Goal: Communication & Community: Answer question/provide support

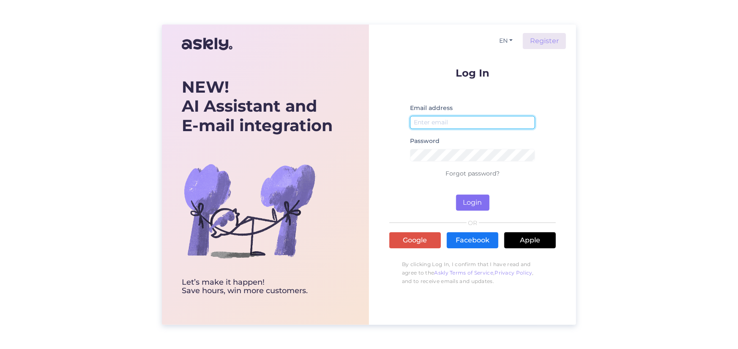
type input "[EMAIL_ADDRESS][DOMAIN_NAME]"
click at [472, 204] on button "Login" at bounding box center [472, 202] width 33 height 16
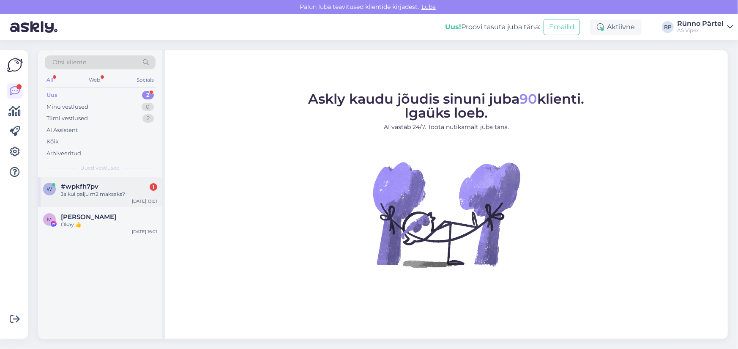
click at [87, 188] on span "#wpkfh7pv" at bounding box center [80, 187] width 38 height 8
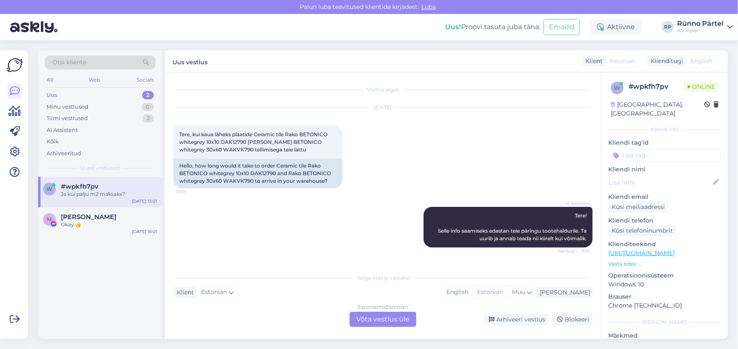
scroll to position [46, 0]
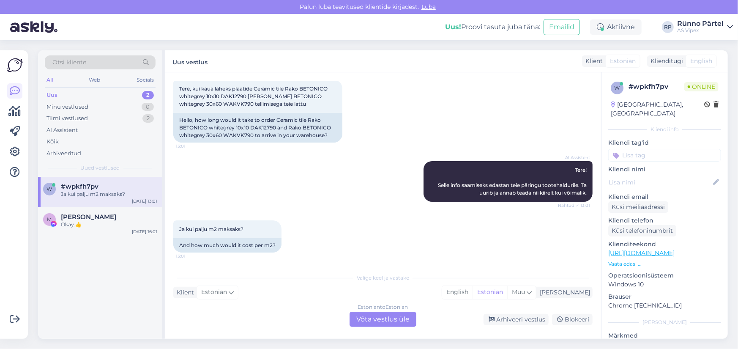
click at [387, 317] on div "Estonian to Estonian Võta vestlus üle" at bounding box center [382, 318] width 67 height 15
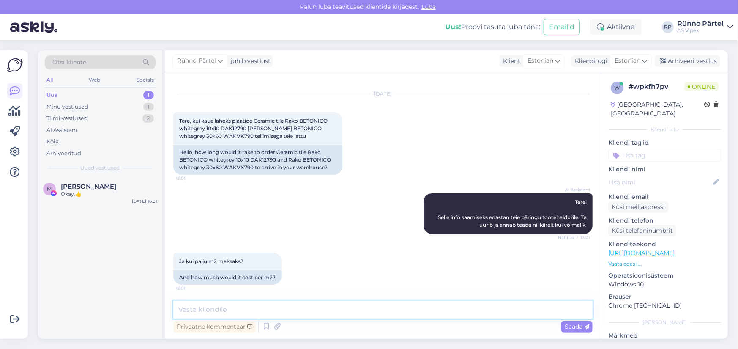
click at [222, 308] on textarea at bounding box center [382, 309] width 419 height 18
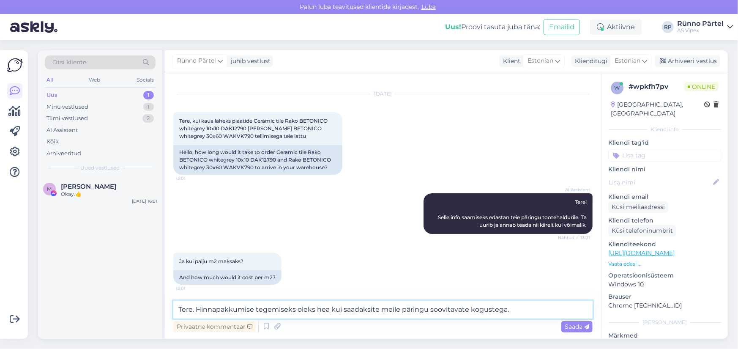
click at [197, 309] on textarea "Tere. Hinnapakkumise tegemiseks oleks hea kui saadaksite meile päringu soovitav…" at bounding box center [382, 309] width 419 height 18
click at [513, 309] on textarea "Tere. Hinnapakkumise tegemiseks oleks hea kui saadaksite meile päringu soovitav…" at bounding box center [382, 309] width 419 height 18
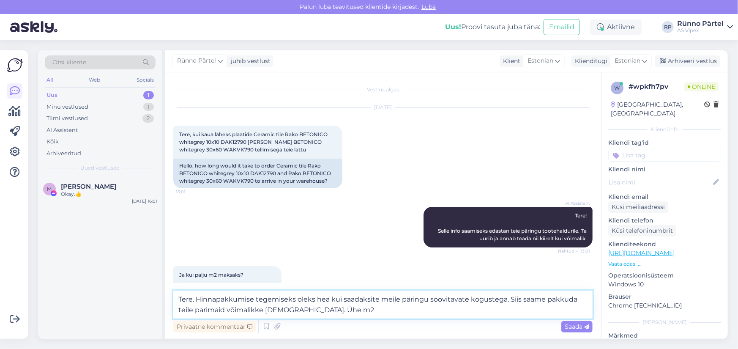
scroll to position [24, 0]
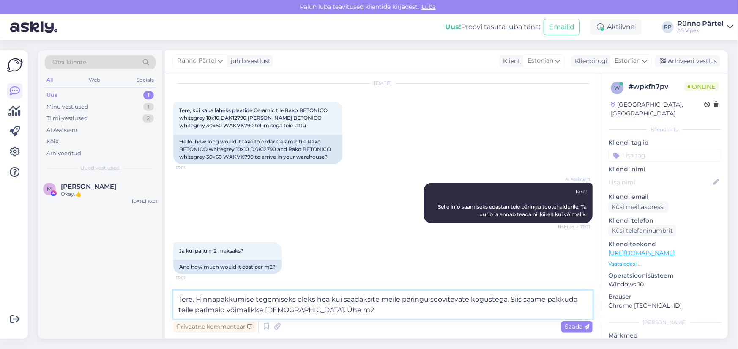
click at [181, 310] on textarea "Tere. Hinnapakkumise tegemiseks oleks hea kui saadaksite meile päringu soovitav…" at bounding box center [382, 304] width 419 height 28
click at [324, 311] on textarea "Tere. Hinnapakkumise tegemiseks oleks hea kui saadaksite meile päringu soovitav…" at bounding box center [382, 304] width 419 height 28
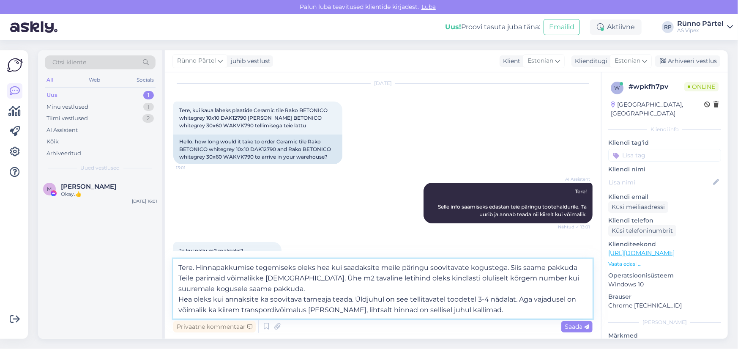
click at [354, 311] on textarea "Tere. Hinnapakkumise tegemiseks oleks hea kui saadaksite meile päringu soovitav…" at bounding box center [382, 289] width 419 height 60
click at [495, 311] on textarea "Tere. Hinnapakkumise tegemiseks oleks hea kui saadaksite meile päringu soovitav…" at bounding box center [382, 289] width 419 height 60
type textarea "Tere. Hinnapakkumise tegemiseks oleks hea kui saadaksite meile päringu soovitav…"
click at [571, 332] on div "Saada" at bounding box center [576, 326] width 31 height 11
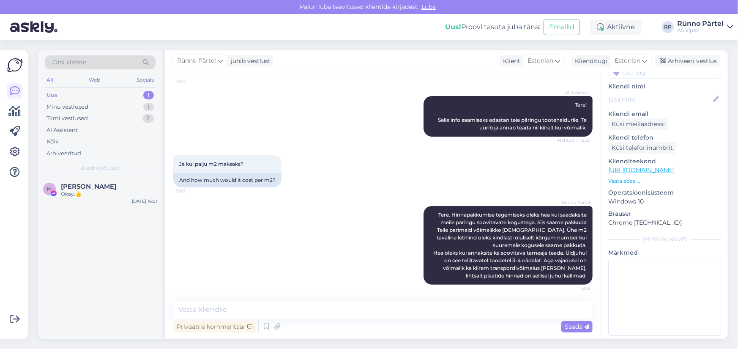
scroll to position [0, 0]
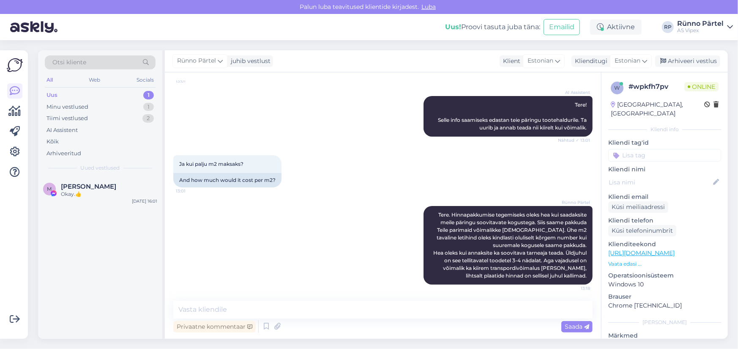
click at [81, 96] on div "Uus 1" at bounding box center [100, 95] width 111 height 12
click at [95, 191] on div "Okay.👍" at bounding box center [109, 194] width 96 height 8
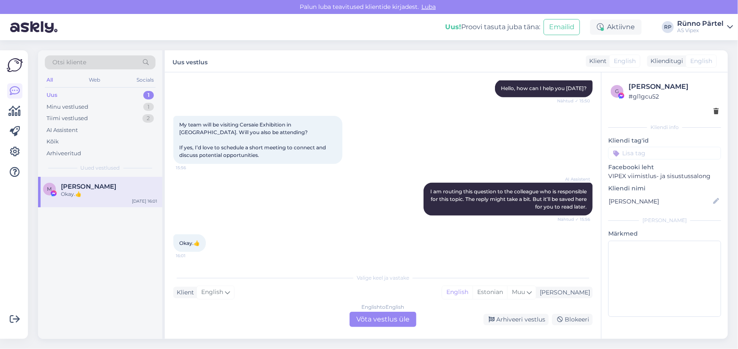
click at [90, 93] on div "Uus 1" at bounding box center [100, 95] width 111 height 12
click at [89, 94] on div "Uus 1" at bounding box center [100, 95] width 111 height 12
click at [86, 98] on div "Uus 1" at bounding box center [100, 95] width 111 height 12
click at [84, 106] on div "Minu vestlused" at bounding box center [67, 107] width 42 height 8
click at [75, 105] on div "Minu vestlused" at bounding box center [68, 107] width 44 height 8
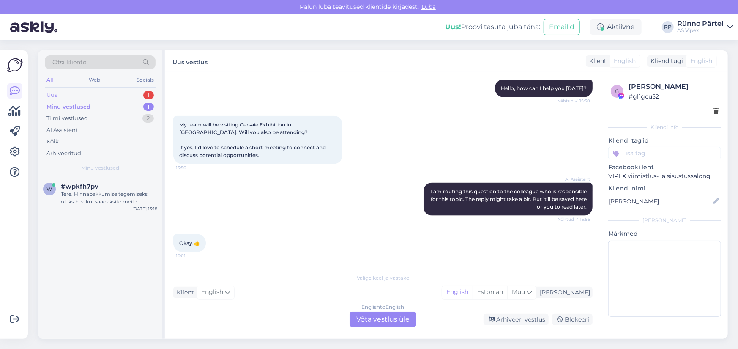
click at [74, 96] on div "Uus 1" at bounding box center [100, 95] width 111 height 12
click at [74, 106] on div "Minu vestlused" at bounding box center [67, 107] width 42 height 8
click at [85, 195] on div "Tere. Hinnapakkumise tegemiseks oleks hea kui saadaksite meile päringu soovitav…" at bounding box center [109, 197] width 96 height 15
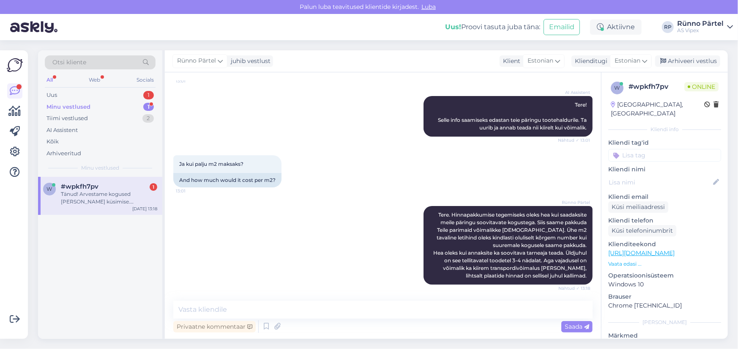
scroll to position [155, 0]
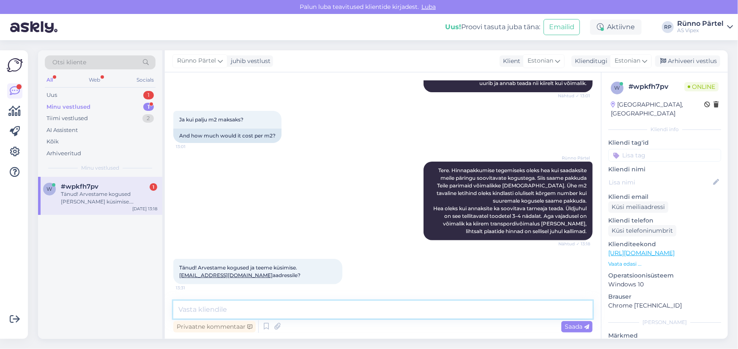
click at [213, 305] on textarea at bounding box center [382, 309] width 419 height 18
drag, startPoint x: 243, startPoint y: 313, endPoint x: 194, endPoint y: 306, distance: 49.4
click at [194, 306] on textarea "Jah. See oleks tore" at bounding box center [382, 309] width 419 height 18
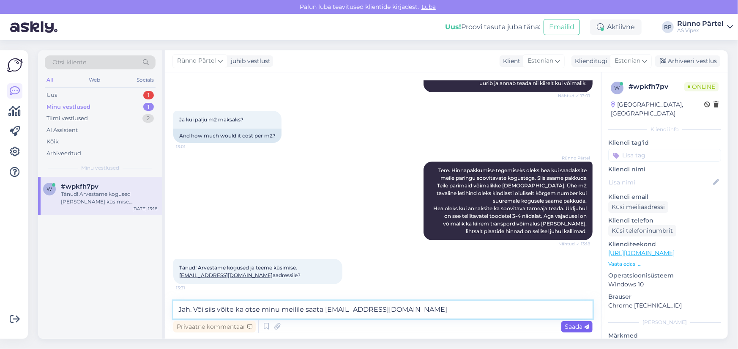
type textarea "Jah. Või siis võite ka otse minu meilile saata [EMAIL_ADDRESS][DOMAIN_NAME]"
click at [571, 323] on span "Saada" at bounding box center [577, 326] width 25 height 8
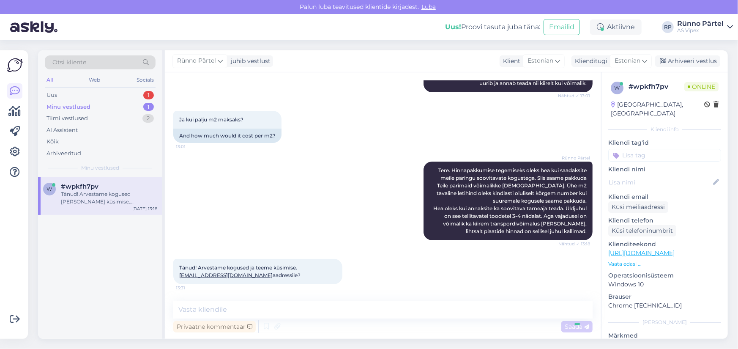
scroll to position [199, 0]
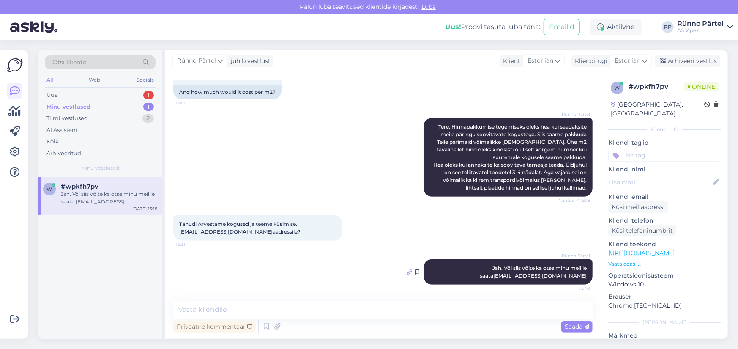
click at [407, 271] on icon at bounding box center [409, 271] width 5 height 5
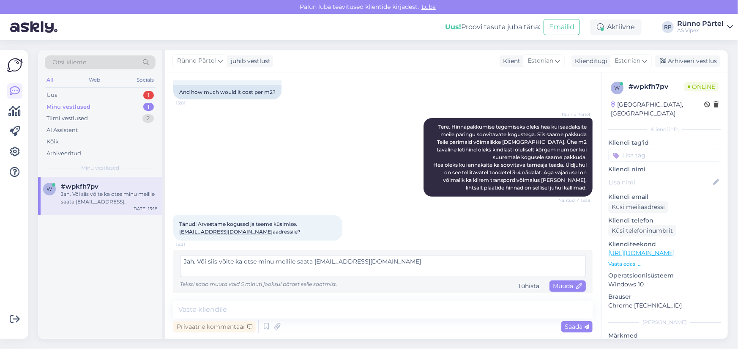
drag, startPoint x: 384, startPoint y: 262, endPoint x: 357, endPoint y: 262, distance: 27.5
click at [357, 262] on textarea "Jah. Või siis võite ka otse minu meilile saata [EMAIL_ADDRESS][DOMAIN_NAME]" at bounding box center [383, 266] width 406 height 22
type textarea "Jah. Või siis võite ka otse minu meilile saata [EMAIL_ADDRESS][DOMAIN_NAME]"
drag, startPoint x: 558, startPoint y: 284, endPoint x: 551, endPoint y: 284, distance: 6.4
click at [558, 284] on span "Muuda" at bounding box center [568, 286] width 30 height 8
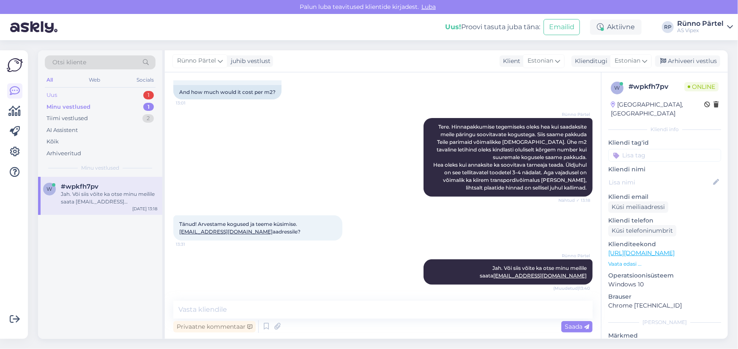
click at [105, 96] on div "Uus 1" at bounding box center [100, 95] width 111 height 12
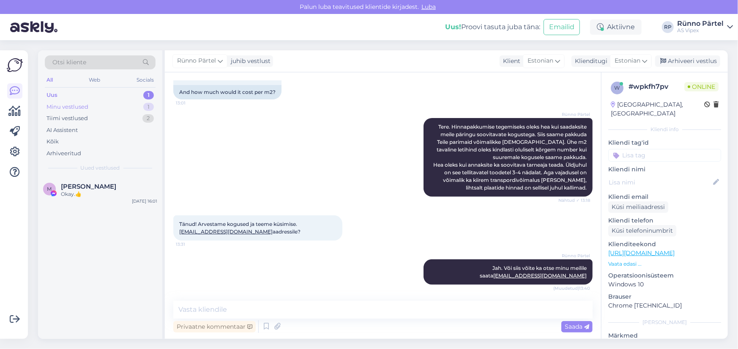
click at [98, 105] on div "Minu vestlused 1" at bounding box center [100, 107] width 111 height 12
click at [89, 115] on div "Tiimi vestlused 2" at bounding box center [100, 118] width 111 height 12
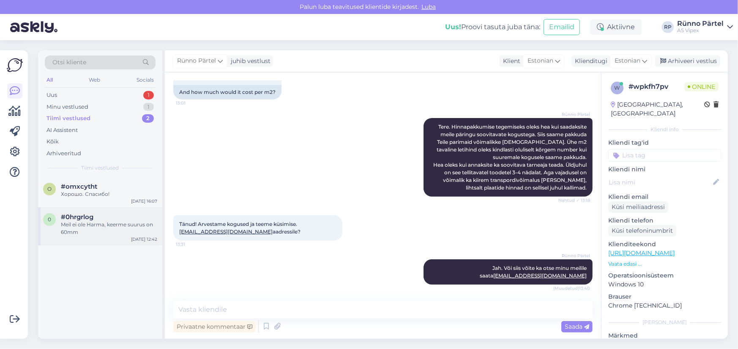
click at [85, 224] on div "Meil ei ole Harma, keerme suurus on 60mm" at bounding box center [109, 228] width 96 height 15
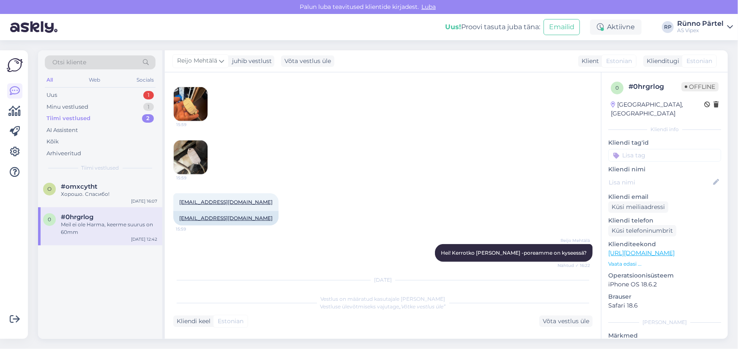
scroll to position [308, 0]
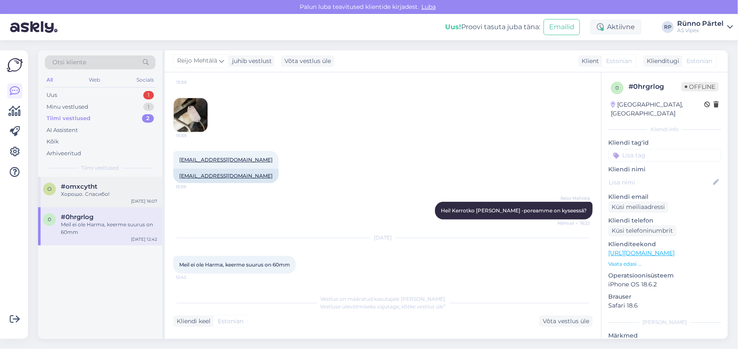
click at [109, 194] on div "Хорошо. Спасибо!" at bounding box center [109, 194] width 96 height 8
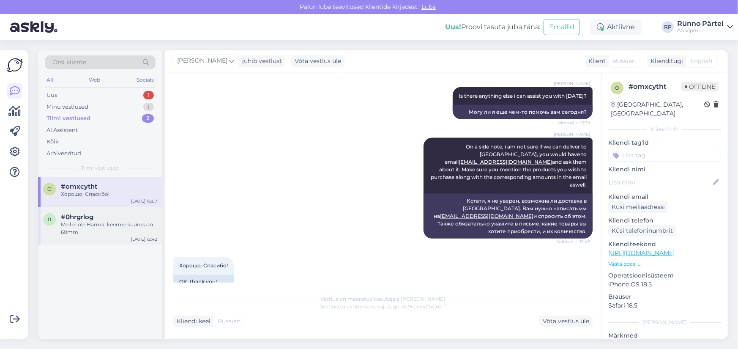
click at [114, 228] on div "Meil ei ole Harma, keerme suurus on 60mm" at bounding box center [109, 228] width 96 height 15
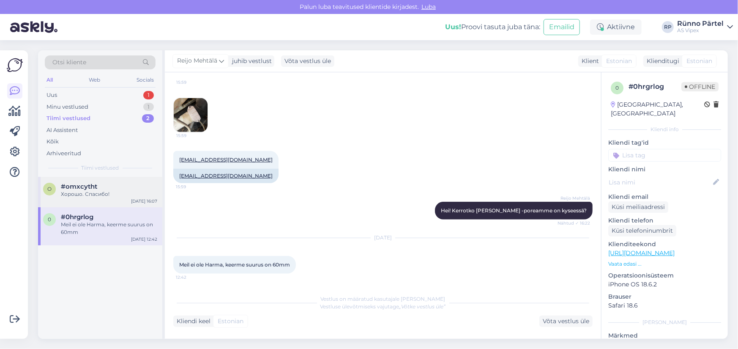
click at [104, 189] on div "#omxcytht" at bounding box center [109, 187] width 96 height 8
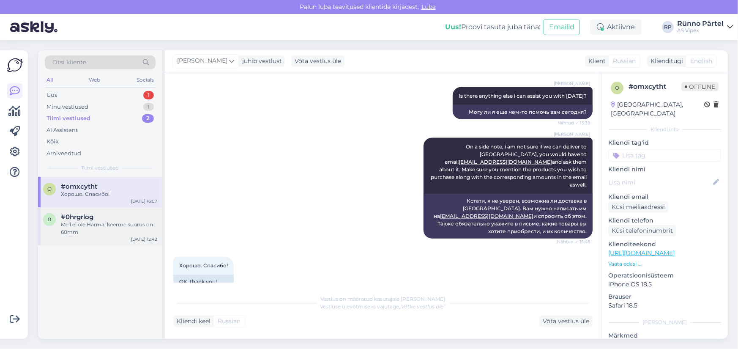
click at [89, 221] on div "Meil ei ole Harma, keerme suurus on 60mm" at bounding box center [109, 228] width 96 height 15
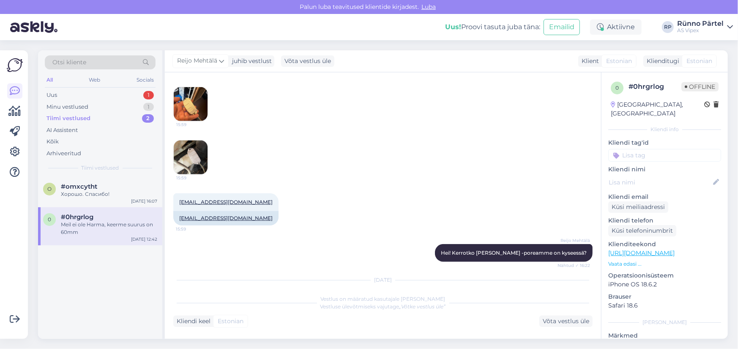
scroll to position [308, 0]
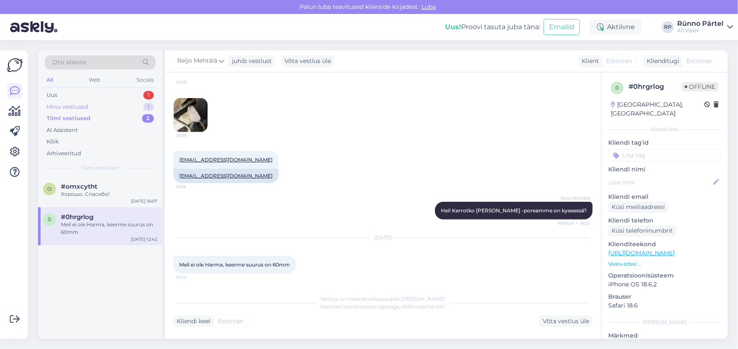
click at [80, 106] on div "Minu vestlused" at bounding box center [67, 107] width 42 height 8
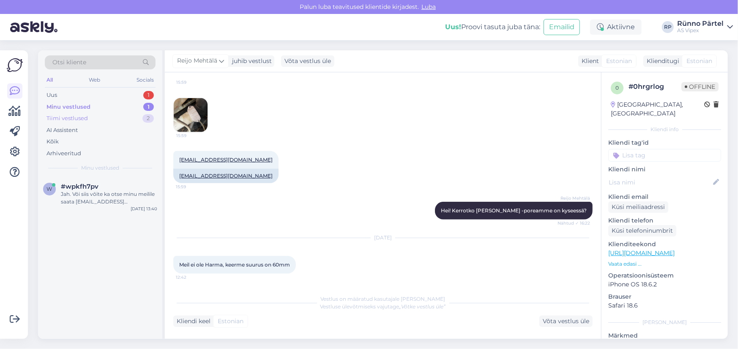
click at [79, 118] on div "Tiimi vestlused" at bounding box center [66, 118] width 41 height 8
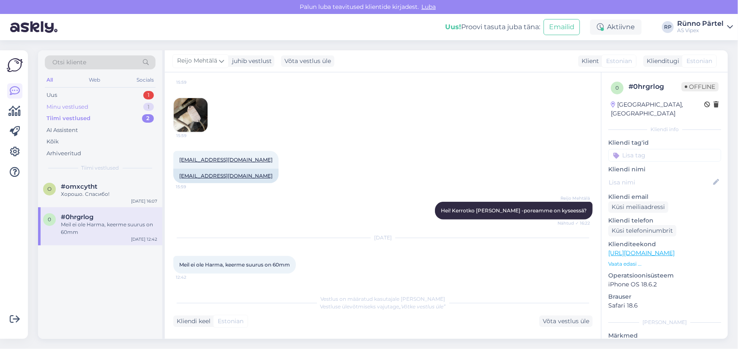
click at [77, 109] on div "Minu vestlused" at bounding box center [67, 107] width 42 height 8
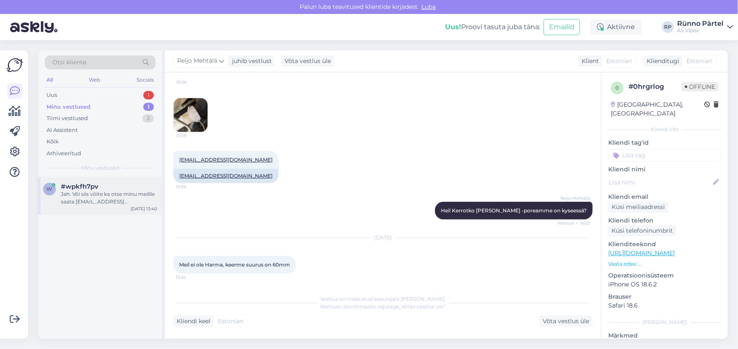
click at [109, 197] on div "Jah. Või siis võite ka otse minu meilile saata [EMAIL_ADDRESS][DOMAIN_NAME]" at bounding box center [109, 197] width 96 height 15
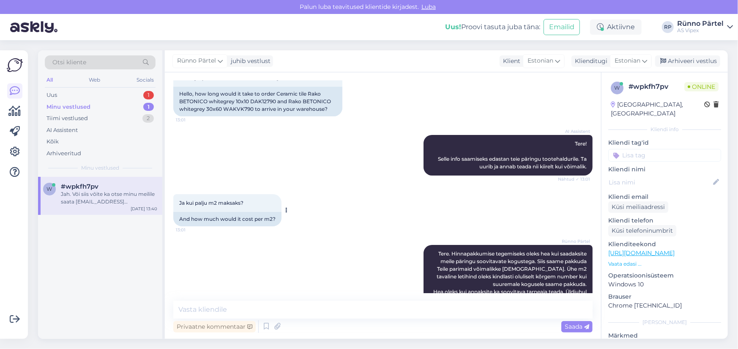
scroll to position [0, 0]
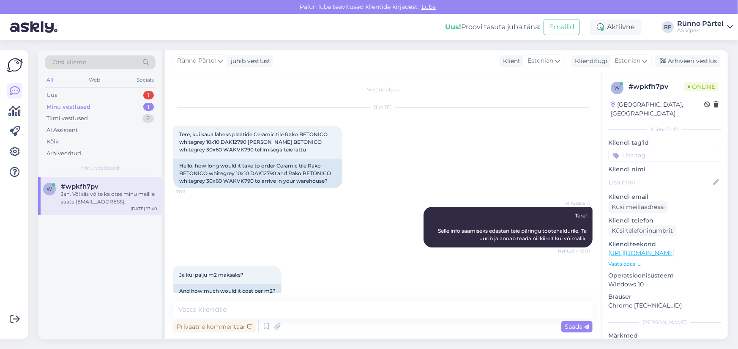
click at [80, 106] on div "Minu vestlused" at bounding box center [68, 107] width 44 height 8
click at [72, 117] on div "Tiimi vestlused" at bounding box center [66, 118] width 41 height 8
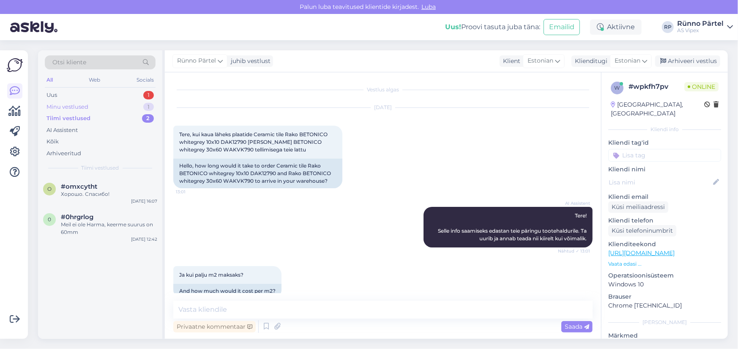
click at [68, 109] on div "Minu vestlused" at bounding box center [67, 107] width 42 height 8
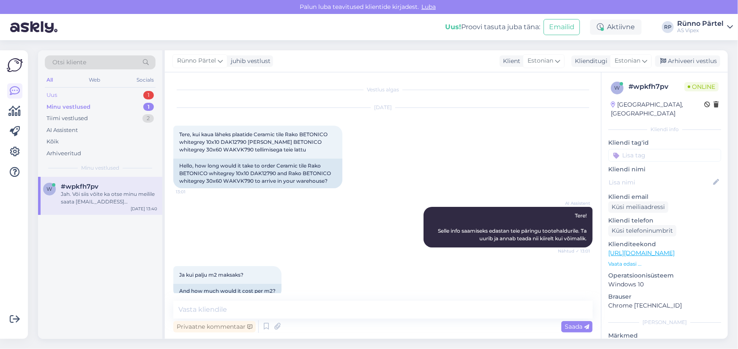
click at [68, 98] on div "Uus 1" at bounding box center [100, 95] width 111 height 12
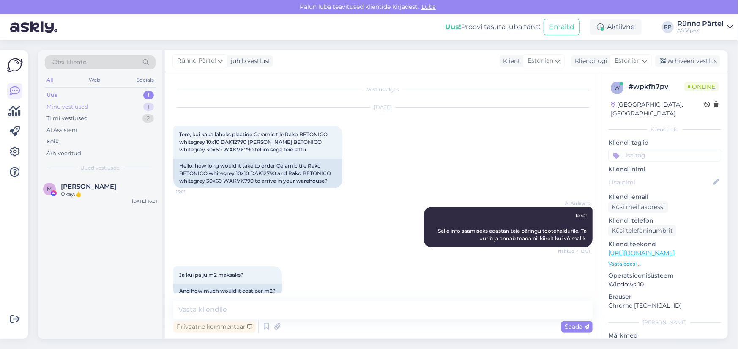
click at [66, 104] on div "Minu vestlused" at bounding box center [67, 107] width 42 height 8
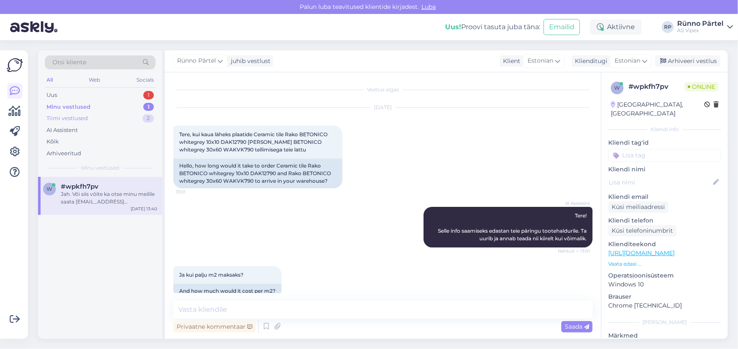
click at [65, 116] on div "Tiimi vestlused" at bounding box center [66, 118] width 41 height 8
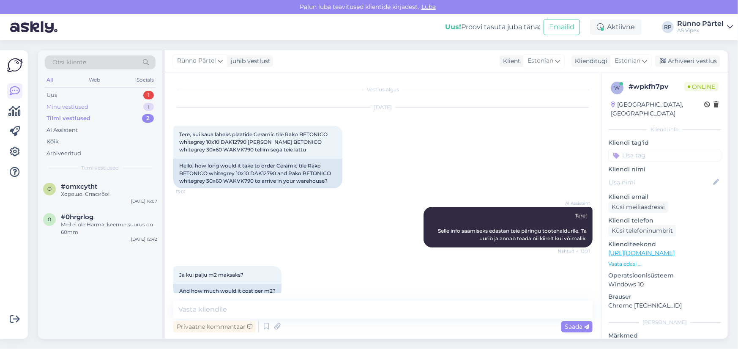
click at [66, 108] on div "Minu vestlused" at bounding box center [67, 107] width 42 height 8
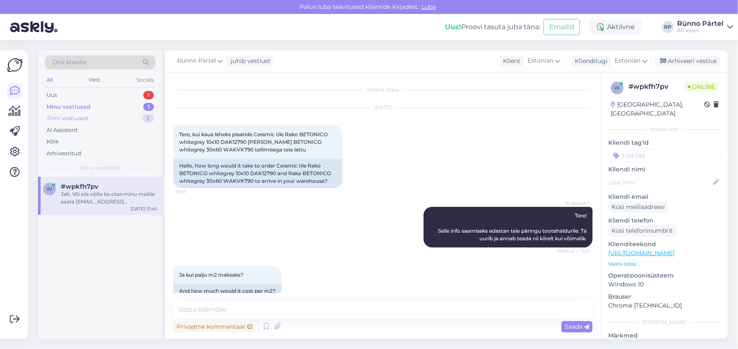
click at [71, 117] on div "Tiimi vestlused" at bounding box center [66, 118] width 41 height 8
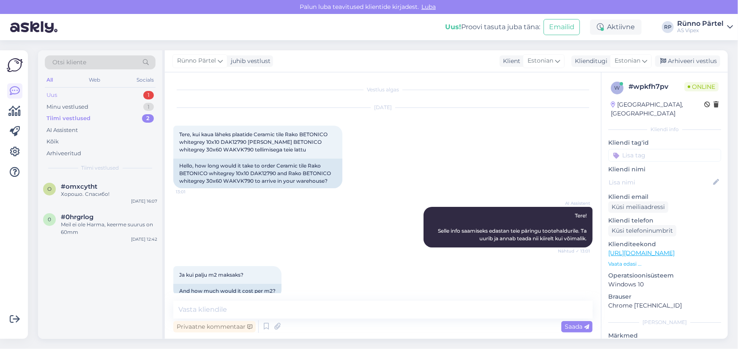
click at [65, 96] on div "Uus 1" at bounding box center [100, 95] width 111 height 12
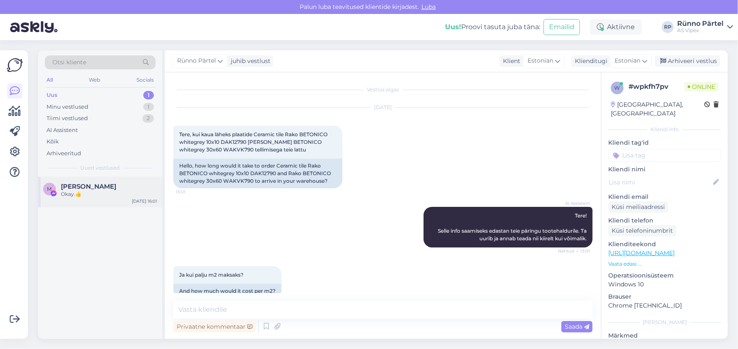
click at [109, 187] on span "[PERSON_NAME]" at bounding box center [88, 187] width 55 height 8
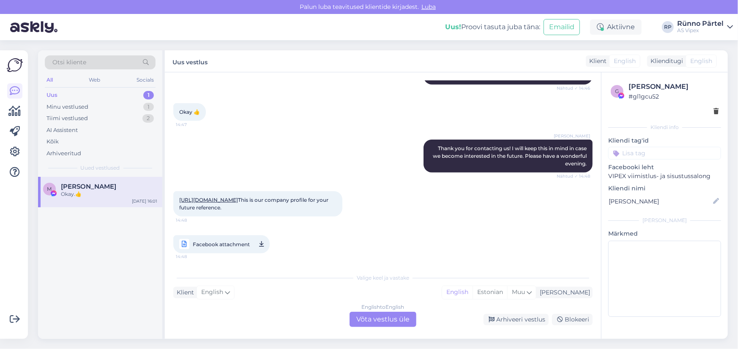
scroll to position [697, 0]
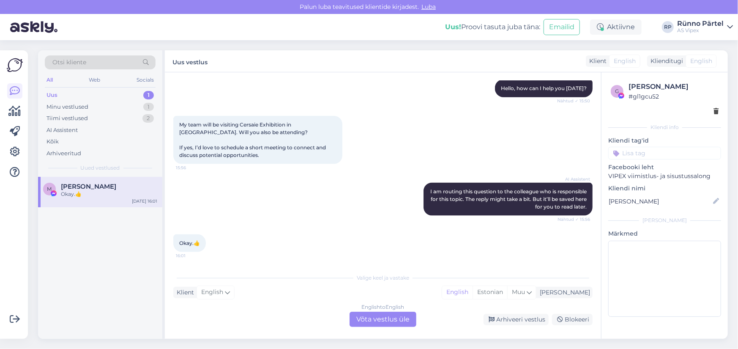
click at [378, 317] on div "English to English Võta vestlus üle" at bounding box center [382, 318] width 67 height 15
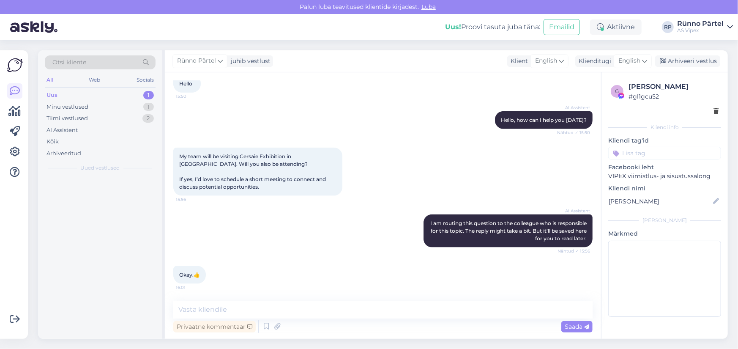
scroll to position [665, 0]
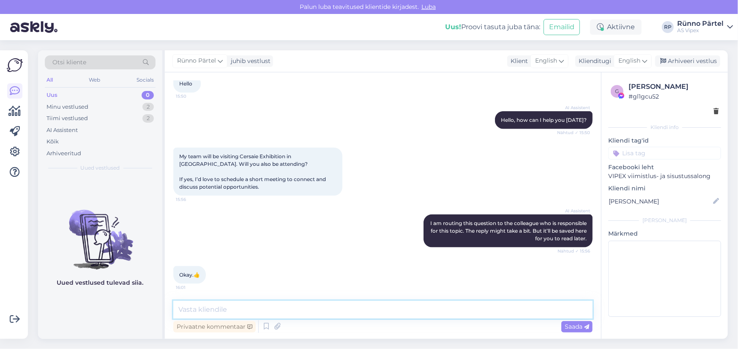
click at [239, 304] on textarea at bounding box center [382, 309] width 419 height 18
click at [643, 62] on icon at bounding box center [644, 60] width 5 height 9
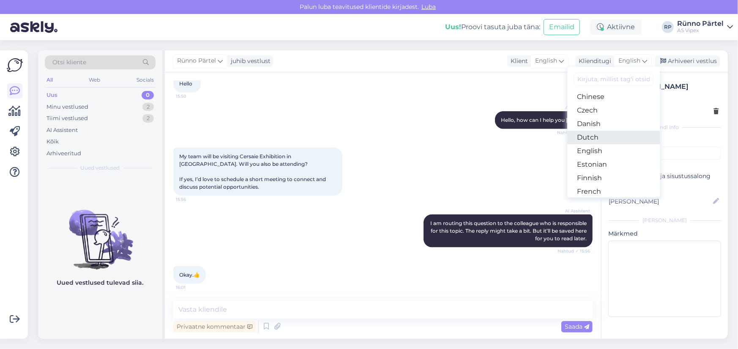
scroll to position [85, 0]
click at [597, 124] on link "Estonian" at bounding box center [613, 122] width 93 height 14
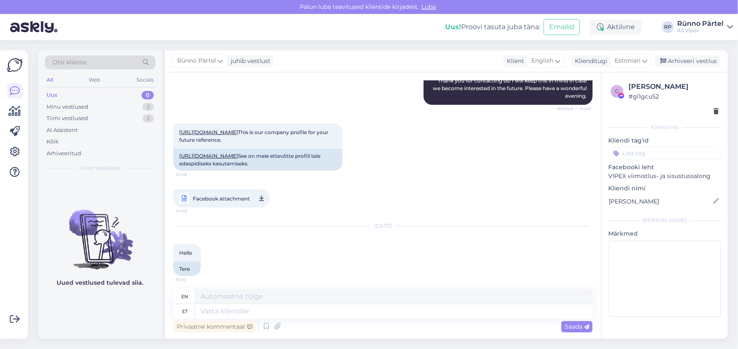
scroll to position [895, 0]
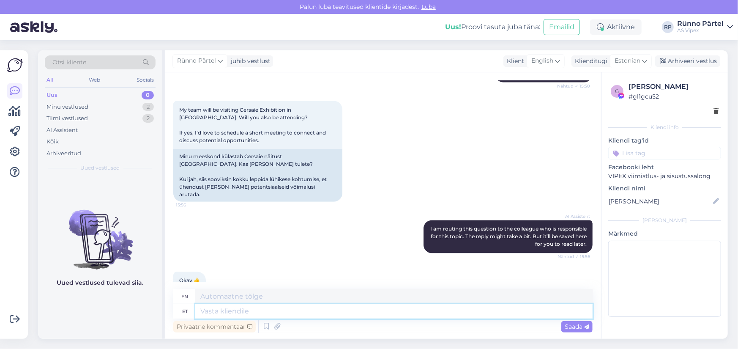
click at [218, 312] on textarea at bounding box center [393, 311] width 397 height 14
type textarea "Tere."
type textarea "Hello."
type textarea "Tere. Kahjuks"
type textarea "Hello. Unfortunately"
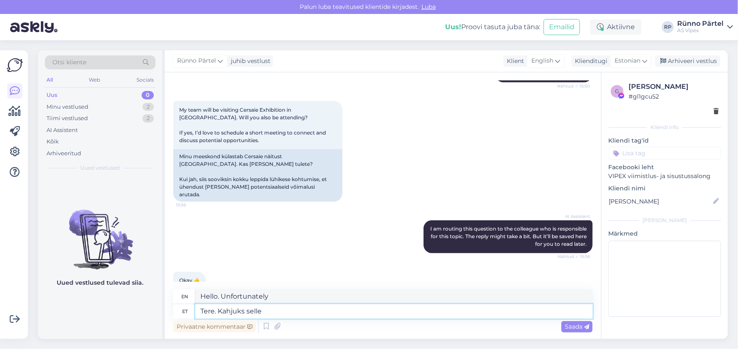
type textarea "Tere. Kahjuks sellel"
type textarea "Hello. Unfortunately, this"
type textarea "Tere. Kahjuks sellel aastal"
type textarea "Hello. Unfortunately this year"
type textarea "Tere. Kahjuks sellel aastal me"
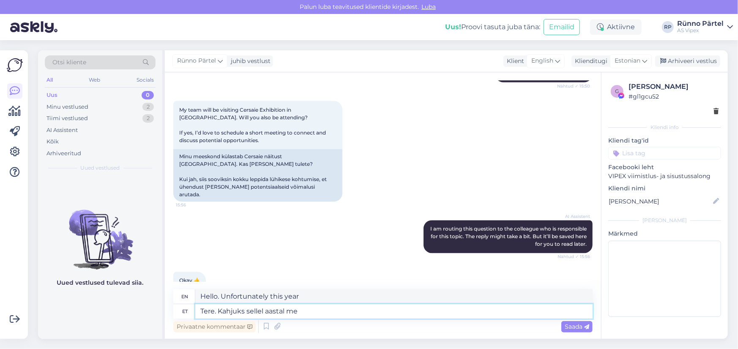
type textarea "Hello. Unfortunately this year we"
type textarea "Tere. Kahjuks sellel aastal me"
type textarea "Hello. Unfortunately this year we will not be able to"
type textarea "Tere. Kahjuks sellel aastal mei"
type textarea "Hello. Unfortunately this year we"
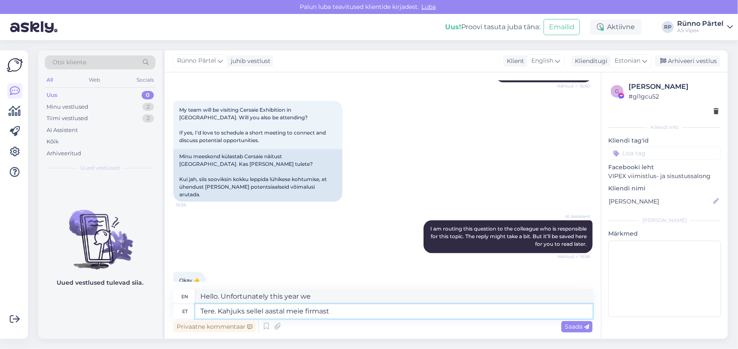
type textarea "Tere. Kahjuks sellel aastal meie firmast"
type textarea "Hello. Unfortunately, this year our company"
type textarea "Tere. Kahjuks sellel aastal meie firmast keegi"
type textarea "Hello. Unfortunately, this year no one from our company"
type textarea "Tere. Kahjuks sellel aastal meie firmast keegi ei osale"
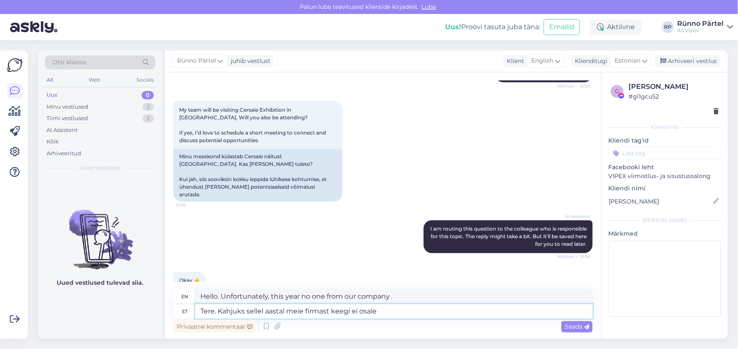
type textarea "Hello. Unfortunately, no one from our company will be participating this year."
type textarea "Tere. Kahjuks sellel aastal meie firmast keegi ei osale Cersaie m"
type textarea "Hello. Unfortunately, no one from our company will be participating in [GEOGRAP…"
type textarea "Tere. Kahjuks sellel aastal meie firmast keegi ei osale Cersaie messil"
type textarea "Hello. Unfortunately, no one from our company will be participating in the Cers…"
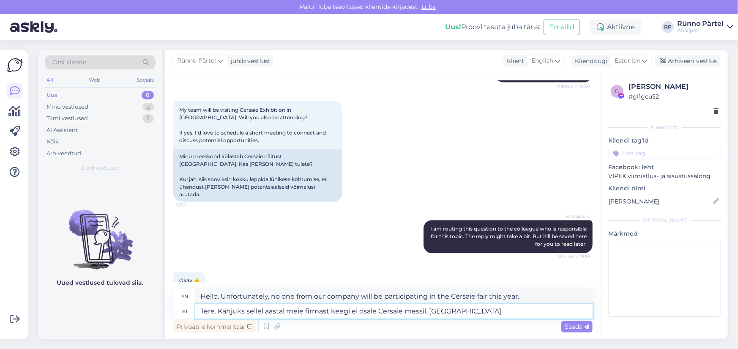
type textarea "Tere. Kahjuks sellel aastal meie firmast keegi ei osale Cersaie messil. [PERSON…"
type textarea "Hello. Unfortunately, no one from our company will be participating in the Cers…"
type textarea "Tere. Kahjuks sellel aastal meie firmast keegi ei osale Cersaie messil. [PERSON…"
type textarea "Hello. Unfortunately, no one from our company will be participating in the Cers…"
type textarea "Tere. Kahjuks sellel aastal meie firmast keegi ei osale Cersaie messil. [PERSON…"
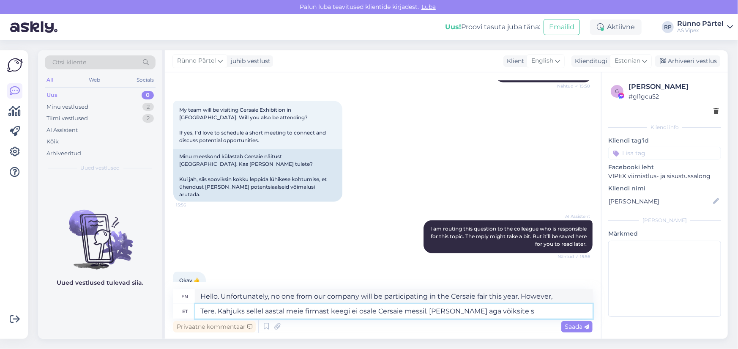
type textarea "Hello. Unfortunately, no one from our company will be participating in the Cers…"
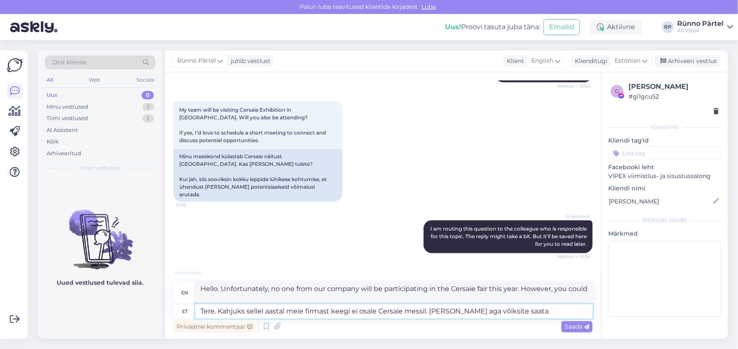
type textarea "Tere. Kahjuks sellel aastal meie firmast keegi ei osale Cersaie messil. [PERSON…"
type textarea "Hello. Unfortunately, no one from our company will be participating in the Cers…"
type textarea "Tere. Kahjuks sellel aastal meie firmast keegi ei osale Cersaie messil. [PERSON…"
type textarea "Hello. Unfortunately, no one from our company will be participating in the Cers…"
type textarea "Tere. Kahjuks sellel aastal meie firmast keegi ei osale Cersaie messil. [PERSON…"
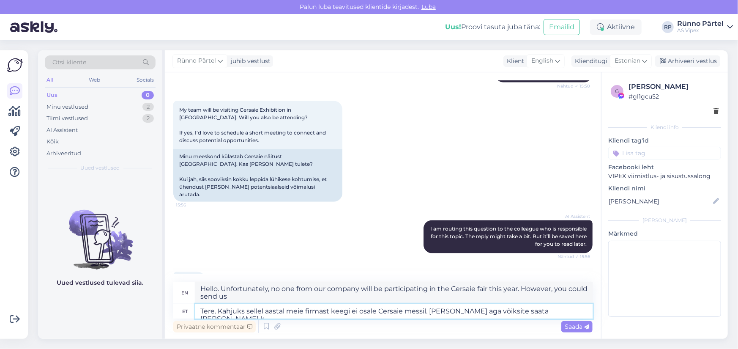
type textarea "Hello. Unfortunately, no one from our company will be participating in the Cers…"
type textarea "Tere. Kahjuks sellel aastal meie firmast keegi ei osale Cersaie messil. [PERSON…"
type textarea "Hello. Unfortunately, no one from our company will be participating in the Cers…"
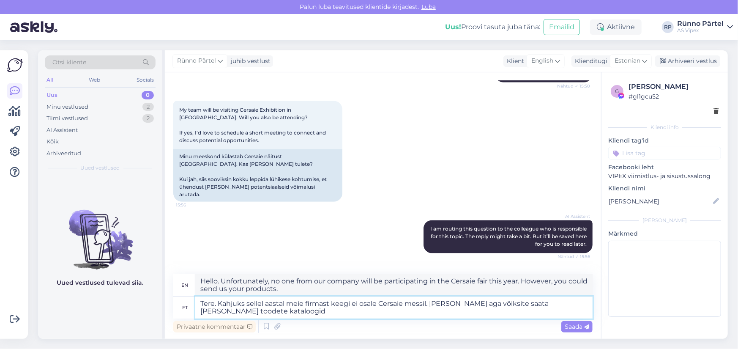
type textarea "Tere. Kahjuks sellel aastal meie firmast keegi ei osale Cersaie messil. [PERSON…"
type textarea "Hello. Unfortunately, no one from our company will be participating in the Cers…"
type textarea "Tere. Kahjuks sellel aastal meie firmast keegi ei osale Cersaie messil. [PERSON…"
type textarea "Hello. Unfortunately, no one from our company will be participating in the Cers…"
type textarea "Tere. Kahjuks sellel aastal meie firmast keegi ei osale Cersaie messil. [PERSON…"
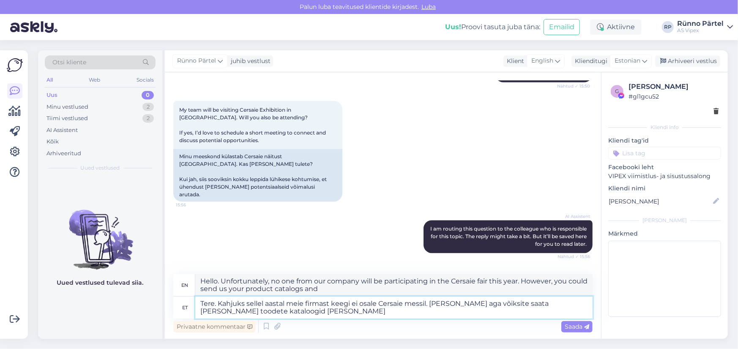
type textarea "Hello. Unfortunately, no one from our company will be participating in the Cers…"
type textarea "Tere. Kahjuks sellel aastal meie firmast keegi ei osale Cersaie messil. [PERSON…"
type textarea "Hello. Unfortunately, no one from our company will be participating in the Cers…"
type textarea "Tere. Kahjuks sellel aastal meie firmast keegi ei osale Cersaie messil. [PERSON…"
type textarea "Hello. Unfortunately, no one from our company will be participating in the Cers…"
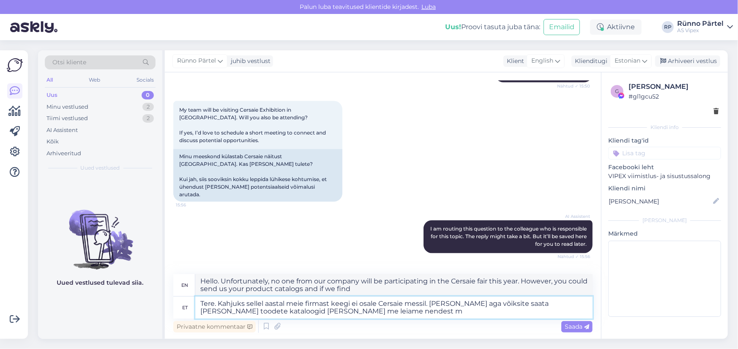
type textarea "Tere. Kahjuks sellel aastal meie firmast keegi ei osale Cersaie messil. [PERSON…"
type textarea "Hello. Unfortunately, no one from our company will be participating in the Cers…"
type textarea "Tere. Kahjuks sellel aastal meie firmast keegi ei osale Cersaie messil. [PERSON…"
type textarea "Hello. Unfortunately, no one from our company will be participating in the Cers…"
type textarea "Tere. Kahjuks sellel aastal meie firmast keegi ei osale Cersaie messil. [PERSON…"
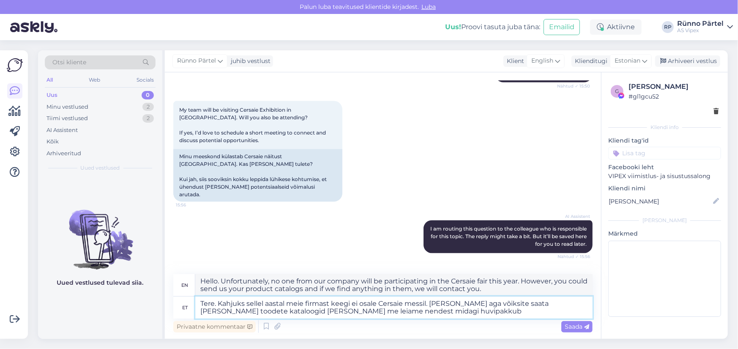
type textarea "Hello. Unfortunately, no one from our company will be participating in the Cers…"
type textarea "Tere. Kahjuks sellel aastal meie firmast keegi ei osale Cersaie messil. [PERSON…"
type textarea "Hello. Unfortunately, no one from our company will be participating in the Cers…"
type textarea "Tere. Kahjuks sellel aastal meie firmast keegi ei osale Cersaie messil. [PERSON…"
type textarea "Hello. Unfortunately, no one from our company will be participating in the Cers…"
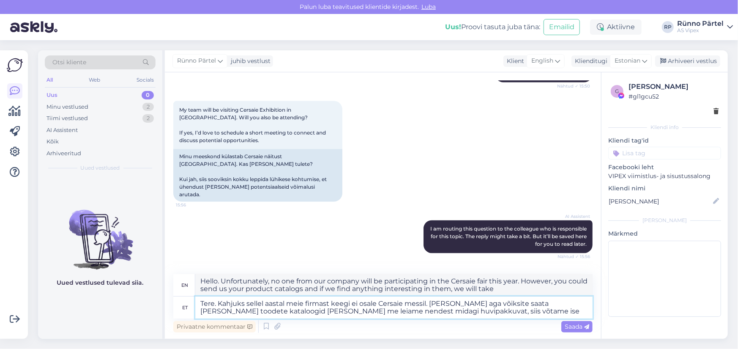
type textarea "Tere. Kahjuks sellel aastal meie firmast keegi ei osale Cersaie messil. [PERSON…"
type textarea "Hello. Unfortunately, no one from our company will be participating in the Cers…"
type textarea "Tere. Kahjuks sellel aastal meie firmast keegi ei osale Cersaie messil. [PERSON…"
type textarea "Hello. Unfortunately, no one from our company will be participating in the Cers…"
type textarea "Tere. Kahjuks sellel aastal meie firmast keegi ei osale Cersaie messil. [PERSON…"
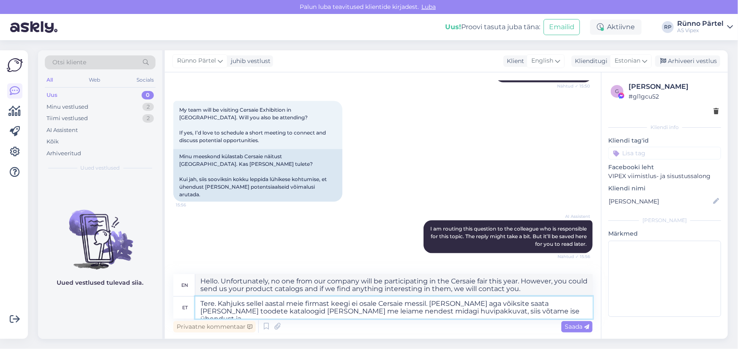
type textarea "Hello. Unfortunately, no one from our company will be participating in the Cers…"
type textarea "Tere. Kahjuks sellel aastal meie firmast keegi ei osale Cersaie messil. [PERSON…"
type textarea "Hello. Unfortunately, no one from our company will be participating in the Cers…"
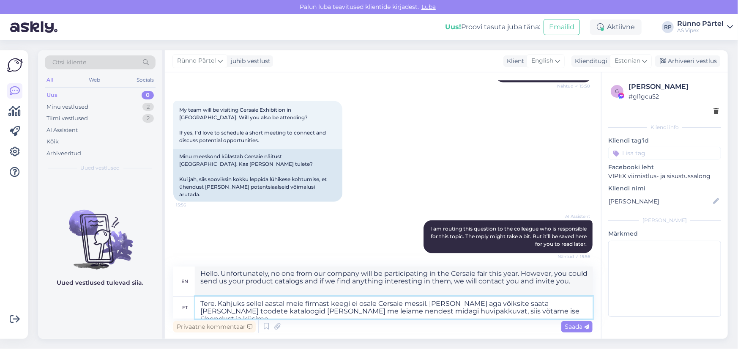
type textarea "Tere. Kahjuks sellel aastal meie firmast keegi ei osale Cersaie messil. [PERSON…"
type textarea "Hello. Unfortunately, no one from our company will be participating in the Cers…"
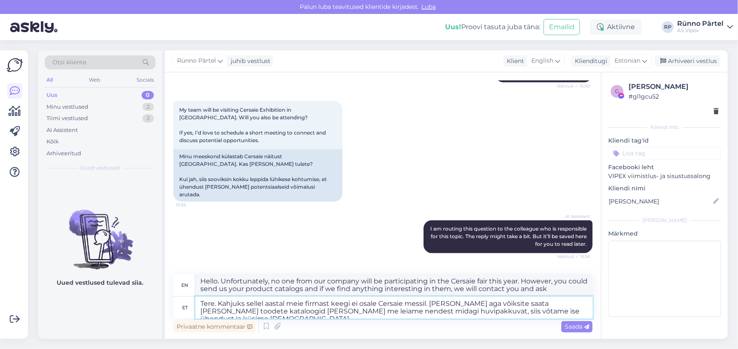
type textarea "Tere. Kahjuks sellel aastal meie firmast keegi ei osale Cersaie messil. [PERSON…"
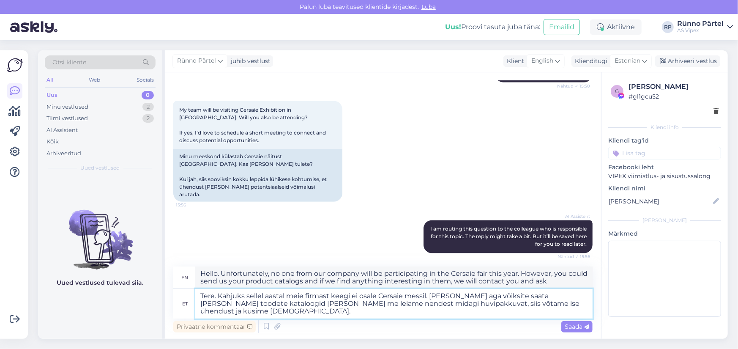
type textarea "Hello. Unfortunately, no one from our company will be participating in the Cers…"
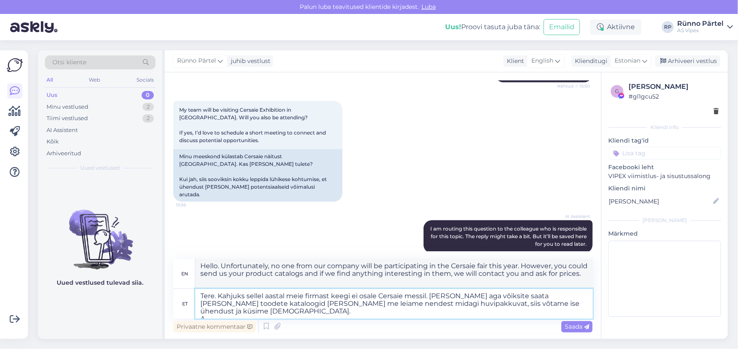
type textarea "Tere. Kahjuks sellel aastal meie firmast keegi ei osale Cersaie messil. [PERSON…"
type textarea "Hello. Unfortunately, no one from our company will be participating in the Cers…"
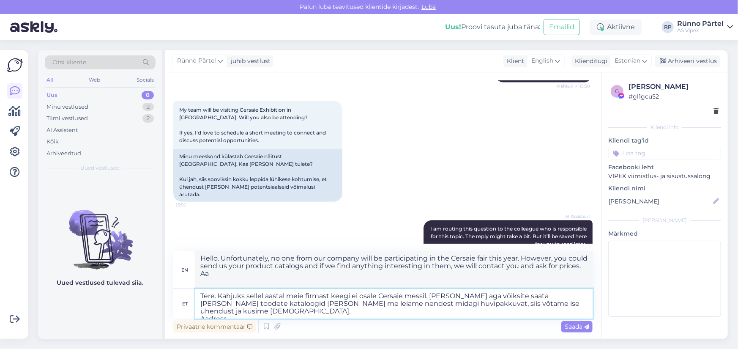
type textarea "Tere. Kahjuks sellel aastal meie firmast keegi ei osale Cersaie messil. [PERSON…"
type textarea "Hello. Unfortunately, no one from our company will be participating in the Cers…"
type textarea "Tere. Kahjuks sellel aastal meie firmast keegi ei osale Cersaie messil. [PERSON…"
type textarea "Hello. Unfortunately, no one from our company will be participating in the Cers…"
type textarea "Tere. Kahjuks sellel aastal meie firmast keegi ei osale Cersaie messil. [PERSON…"
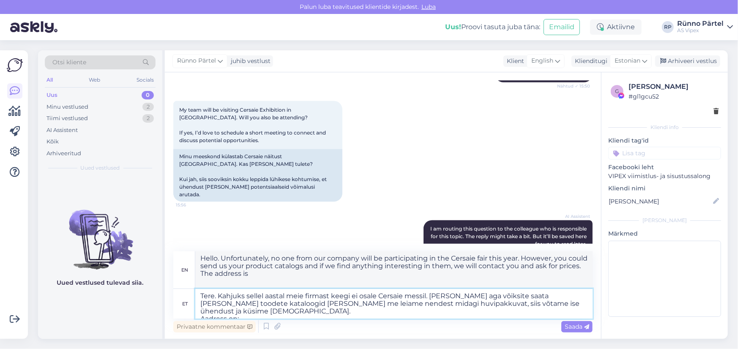
type textarea "Hello. Unfortunately, no one from our company will be participating in the Cers…"
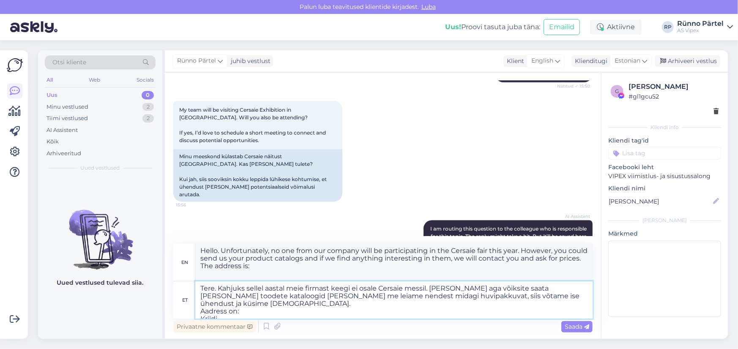
type textarea "Tere. Kahjuks sellel aastal meie firmast keegi ei osale Cersaie messil. [PERSON…"
type textarea "Hello. Unfortunately, no one from our company will be participating in the Cers…"
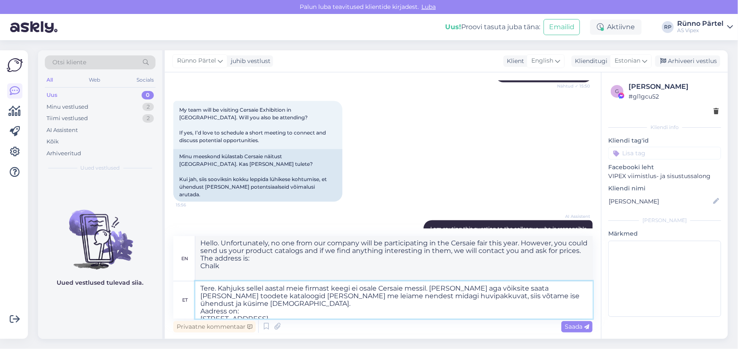
type textarea "Tere. Kahjuks sellel aastal meie firmast keegi ei osale Cersaie messil. [PERSON…"
type textarea "Hello. Unfortunately, no one from our company will be participating in the Cers…"
type textarea "Tere. Kahjuks sellel aastal meie firmast keegi ei osale Cersaie messil. [PERSON…"
type textarea "Hello. Unfortunately, no one from our company will be participating in the Cers…"
type textarea "Tere. Kahjuks sellel aastal meie firmast keegi ei osale Cersaie messil. [PERSON…"
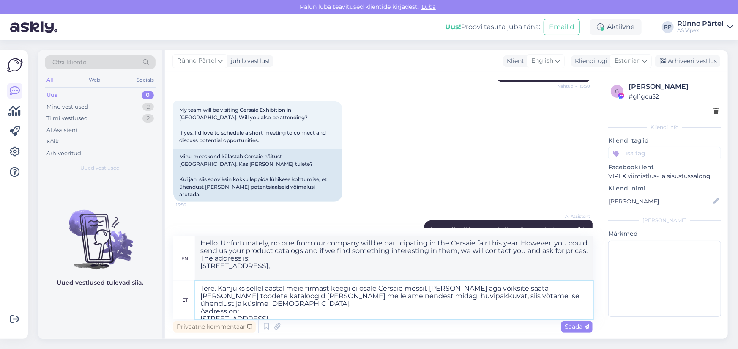
type textarea "Hello. Unfortunately, no one from our company will be participating in the Cers…"
drag, startPoint x: 255, startPoint y: 312, endPoint x: 198, endPoint y: 311, distance: 57.5
click at [198, 311] on textarea "Tere. Kahjuks sellel aastal meie firmast keegi ei osale Cersaie messil. [PERSON…" at bounding box center [393, 299] width 397 height 37
type textarea "Tere. Kahjuks sellel aastal meie firmast keegi ei osale Cersaie messil. [PERSON…"
type textarea "Hello. Unfortunately, no one from our company will be participating in the Cers…"
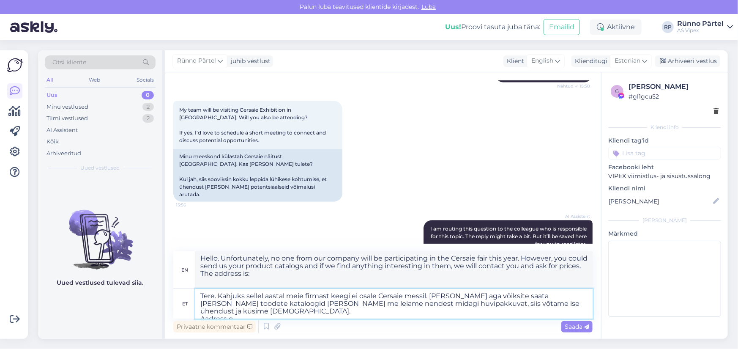
type textarea "Tere. Kahjuks sellel aastal meie firmast keegi ei osale Cersaie messil. [PERSON…"
type textarea "Hello. Unfortunately, no one from our company will be participating in the Cers…"
type textarea "Tere. Kahjuks sellel aastal meie firmast keegi ei osale Cersaie messil. [PERSON…"
type textarea "Hello. Unfortunately, no one from our company will be participating in the Cers…"
type textarea "Tere. Kahjuks sellel aastal meie firmast keegi ei osale Cersaie messil. [PERSON…"
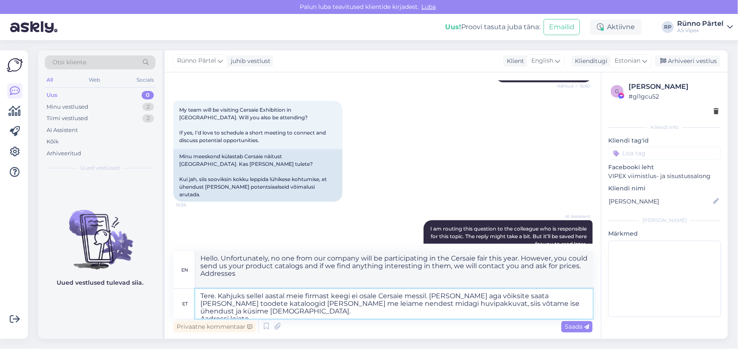
type textarea "Hello. Unfortunately, no one from our company will be participating in the Cers…"
type textarea "Tere. Kahjuks sellel aastal meie firmast keegi ei osale Cersaie messil. [PERSON…"
type textarea "Hello. Unfortunately, no one from our company will be participating in the Cers…"
paste textarea "[URL][DOMAIN_NAME]"
type textarea "Tere. Kahjuks sellel aastal meie firmast keegi ei osale Cersaie messil. [PERSON…"
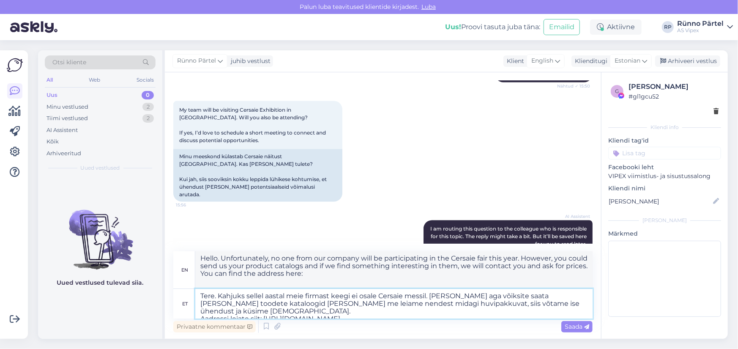
type textarea "Hello. Unfortunately, no one from our company will be participating in the Cers…"
type textarea "Tere. Kahjuks sellel aastal meie firmast keegi ei osale Cersaie messil. [PERSON…"
click at [575, 329] on span "Saada" at bounding box center [577, 326] width 25 height 8
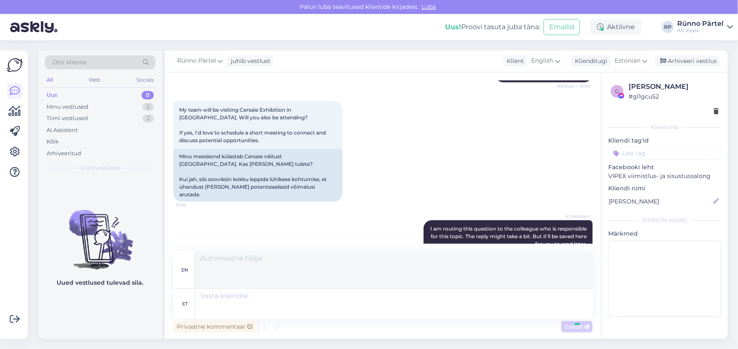
scroll to position [1062, 0]
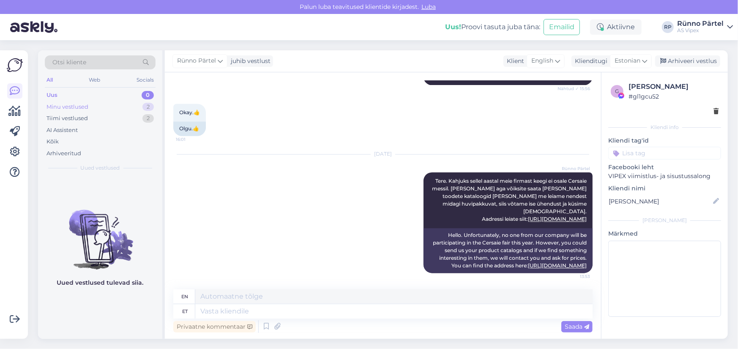
click at [66, 107] on div "Minu vestlused" at bounding box center [67, 107] width 42 height 8
